Goal: Task Accomplishment & Management: Manage account settings

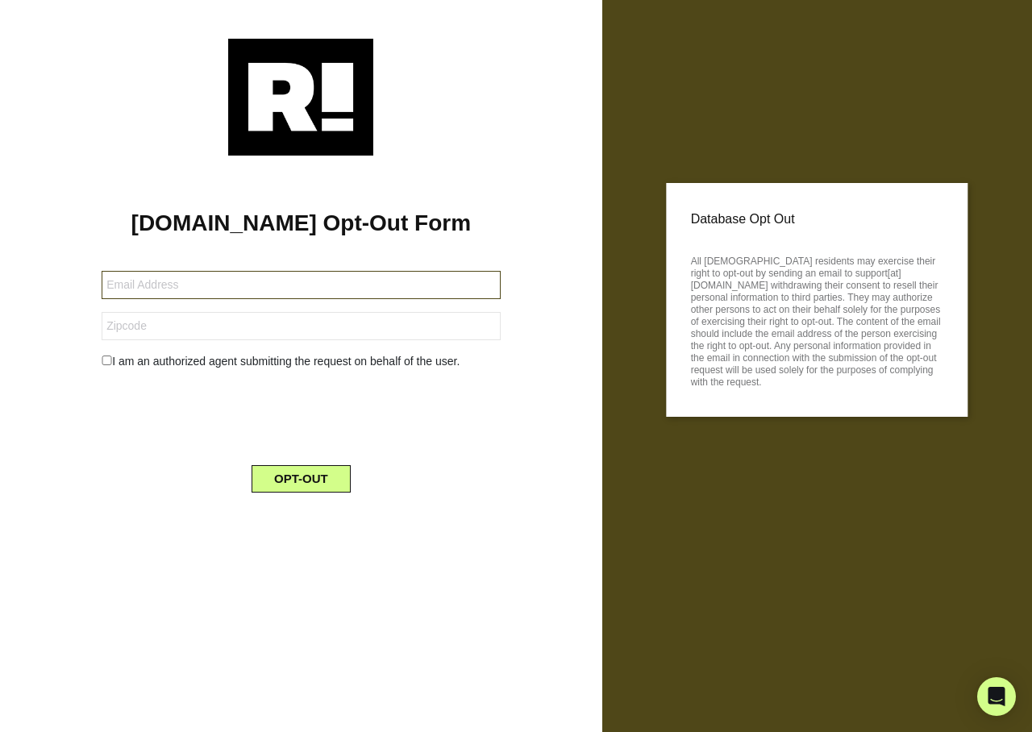
type input "[EMAIL_ADDRESS][DOMAIN_NAME]"
type input "37363"
type input "[EMAIL_ADDRESS][DOMAIN_NAME]"
type input "01821"
type input "[EMAIL_ADDRESS][DOMAIN_NAME]"
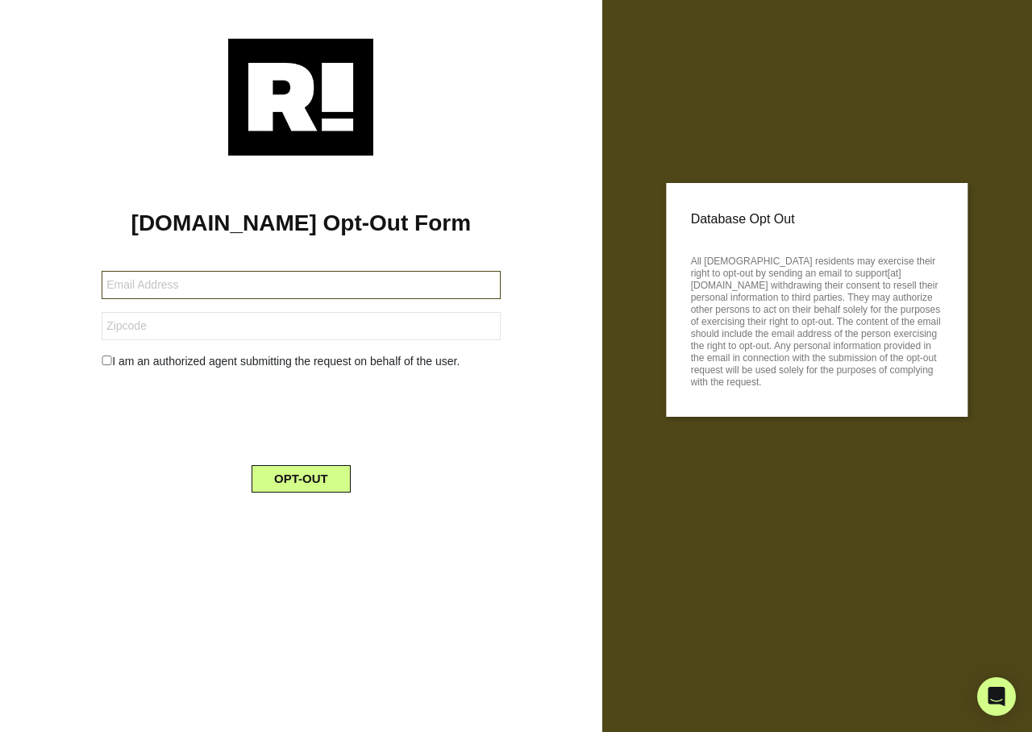
type input "73072"
